Goal: Transaction & Acquisition: Purchase product/service

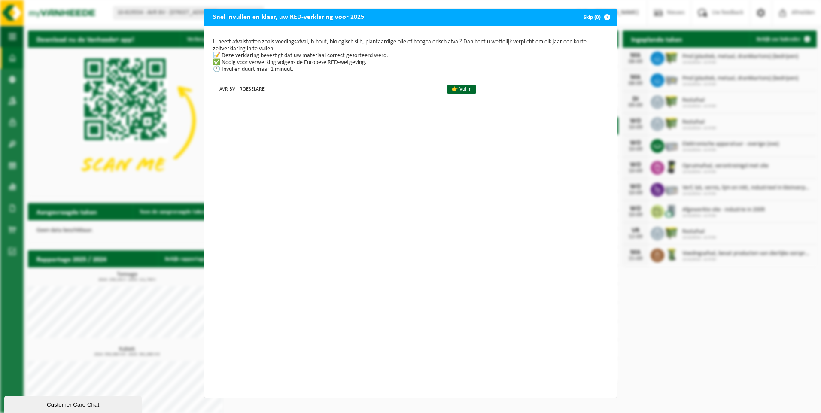
click at [603, 15] on span "button" at bounding box center [607, 17] width 17 height 17
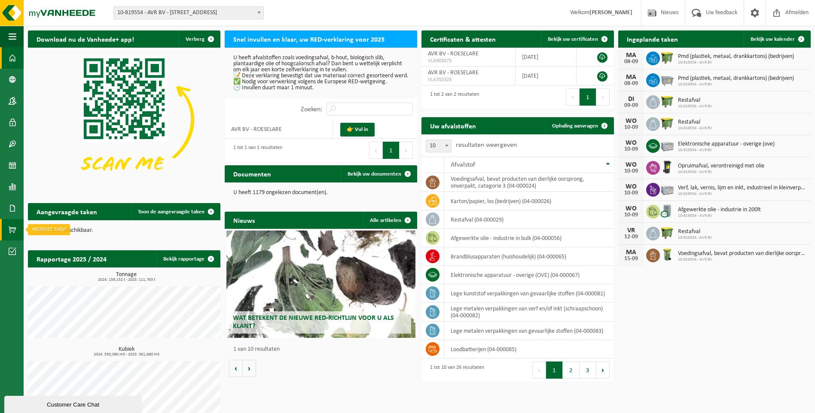
click at [10, 224] on span at bounding box center [13, 229] width 8 height 21
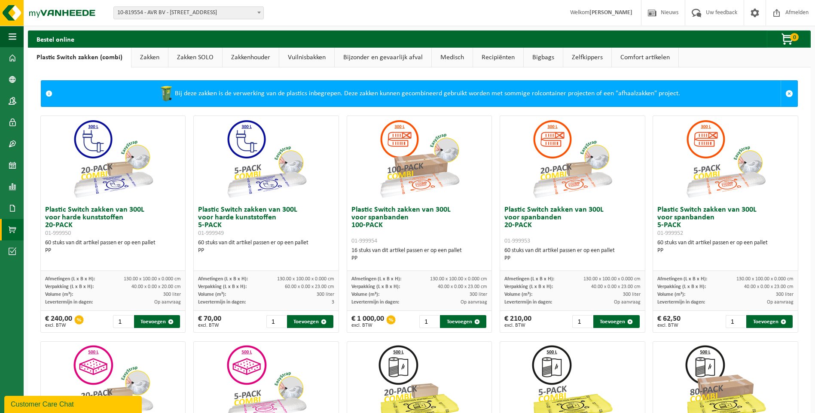
click at [149, 55] on link "Zakken" at bounding box center [149, 58] width 36 height 20
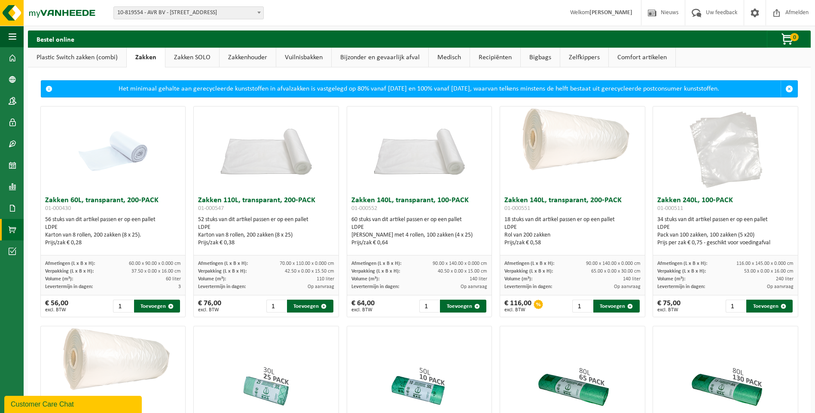
click at [185, 58] on link "Zakken SOLO" at bounding box center [192, 58] width 54 height 20
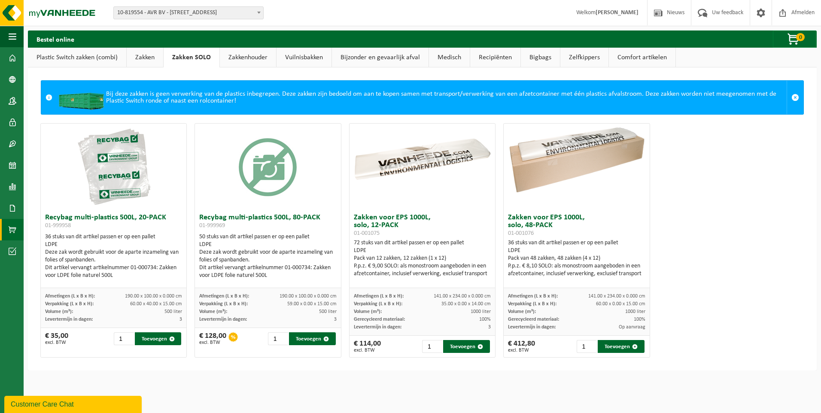
click at [264, 46] on div "Bestel online 0 Uw winkelmandje is momenteel leeg." at bounding box center [422, 38] width 789 height 17
click at [272, 52] on link "Zakkenhouder" at bounding box center [248, 58] width 56 height 20
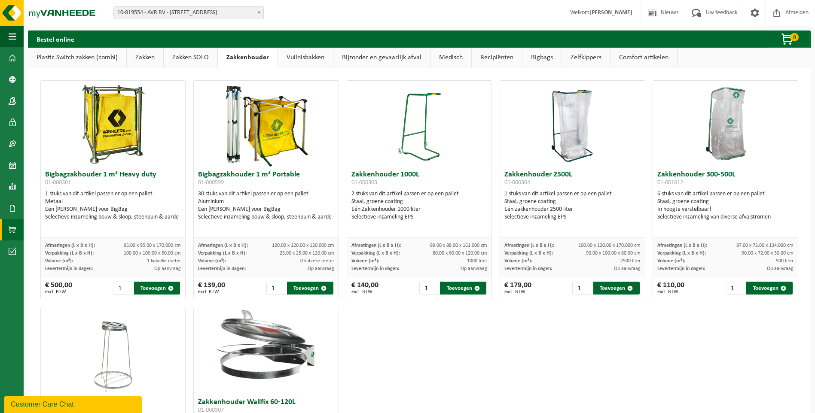
click at [283, 54] on link "Vuilnisbakken" at bounding box center [305, 58] width 55 height 20
